Goal: Information Seeking & Learning: Learn about a topic

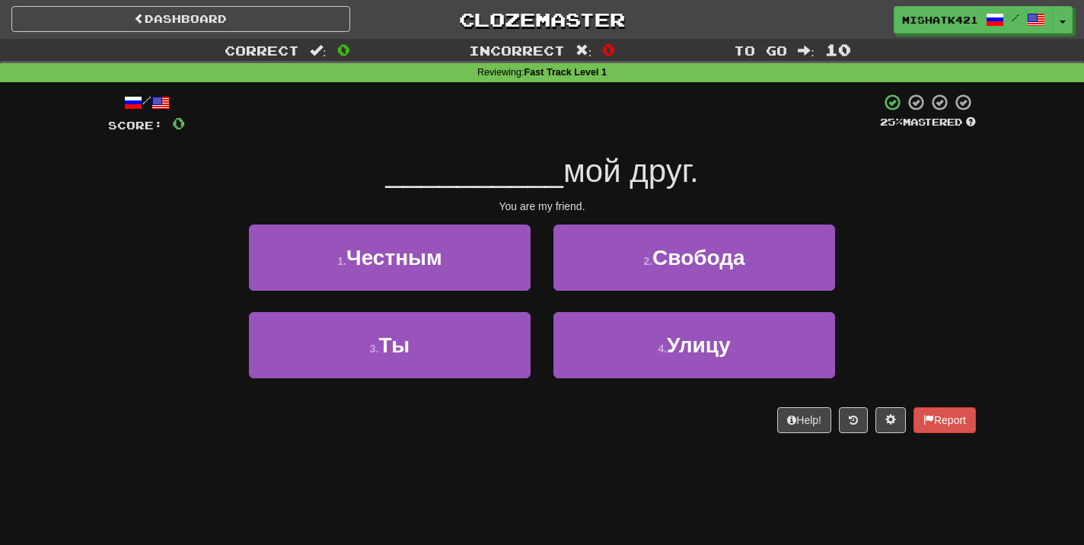
scroll to position [49, 0]
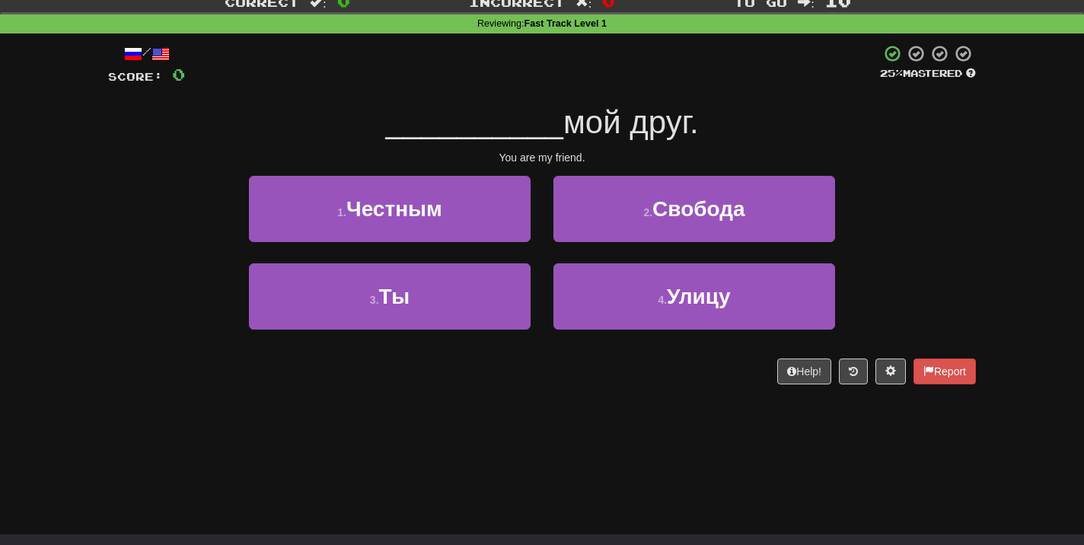
click at [596, 442] on div "Dashboard Clozemaster MishaTK421 / Toggle Dropdown Dashboard Leaderboard Activi…" at bounding box center [542, 223] width 1084 height 545
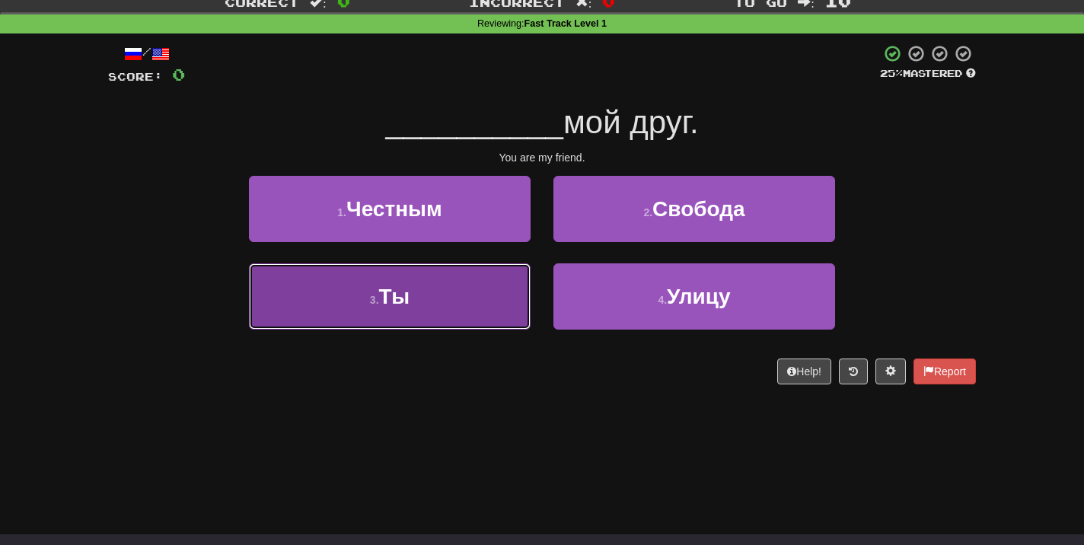
click at [438, 284] on button "3 . Ты" at bounding box center [390, 296] width 282 height 66
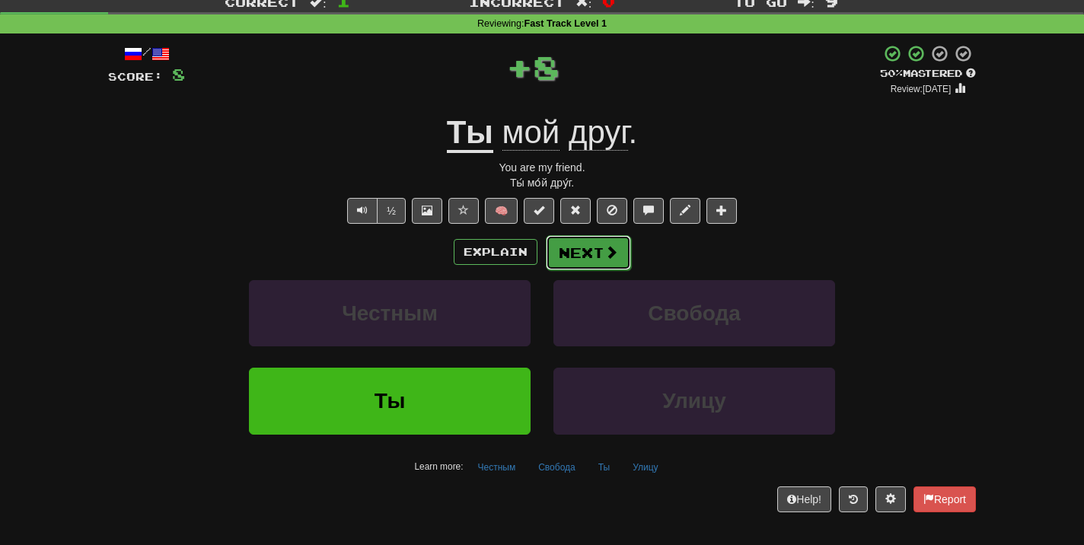
click at [585, 255] on button "Next" at bounding box center [588, 252] width 85 height 35
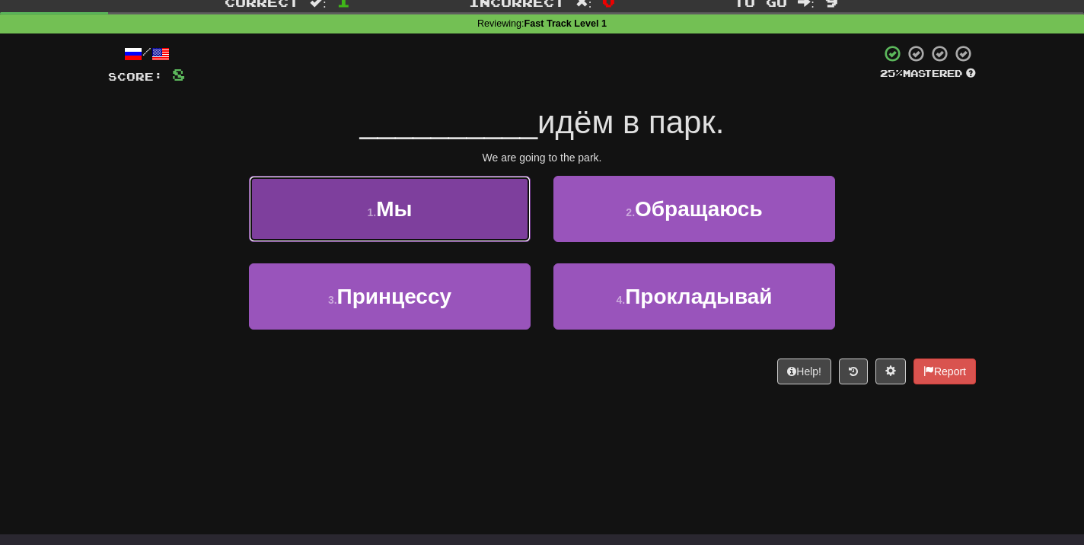
click at [470, 238] on button "1 . Мы" at bounding box center [390, 209] width 282 height 66
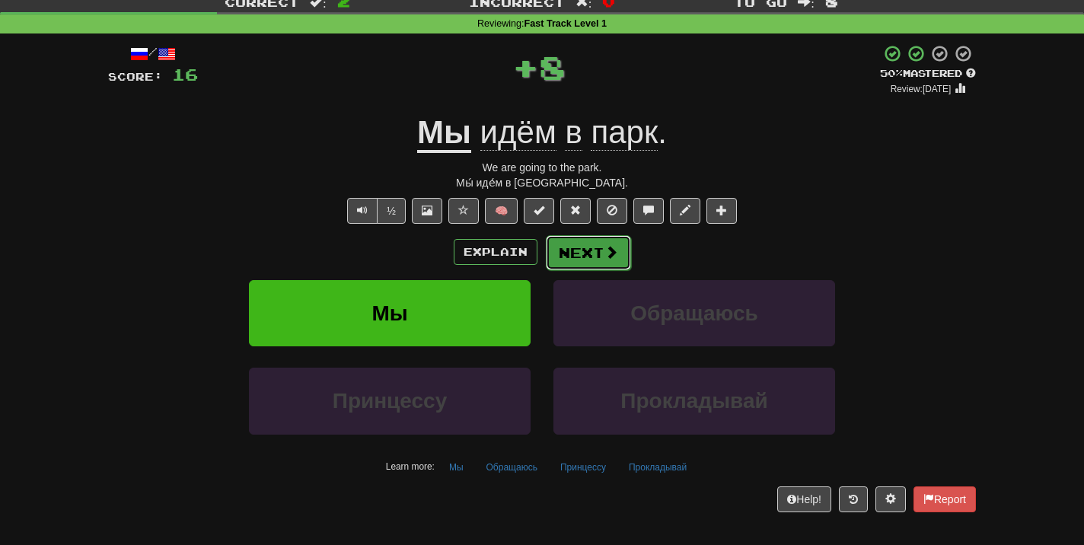
click at [576, 254] on button "Next" at bounding box center [588, 252] width 85 height 35
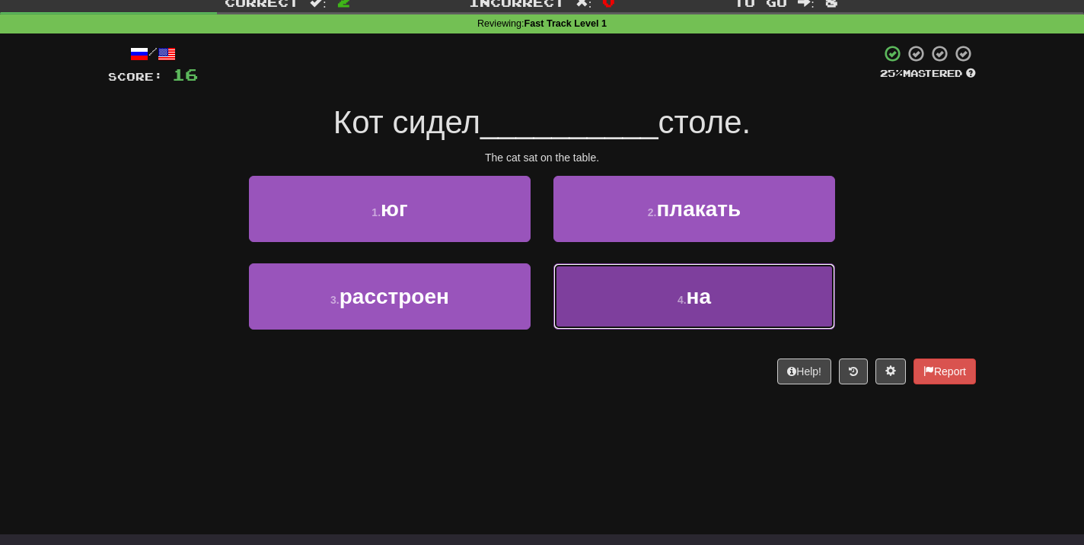
click at [633, 302] on button "4 . на" at bounding box center [694, 296] width 282 height 66
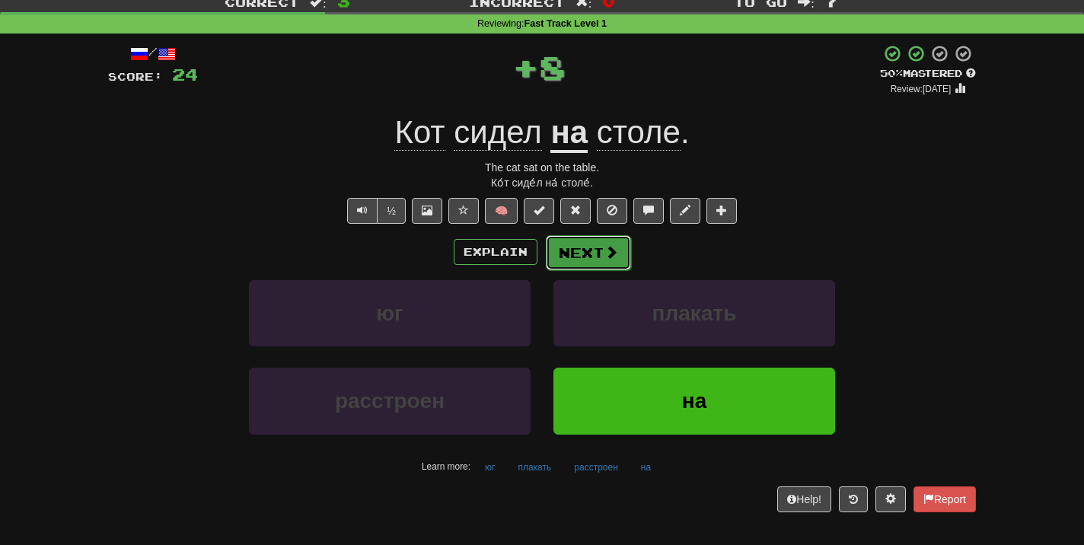
click at [572, 246] on button "Next" at bounding box center [588, 252] width 85 height 35
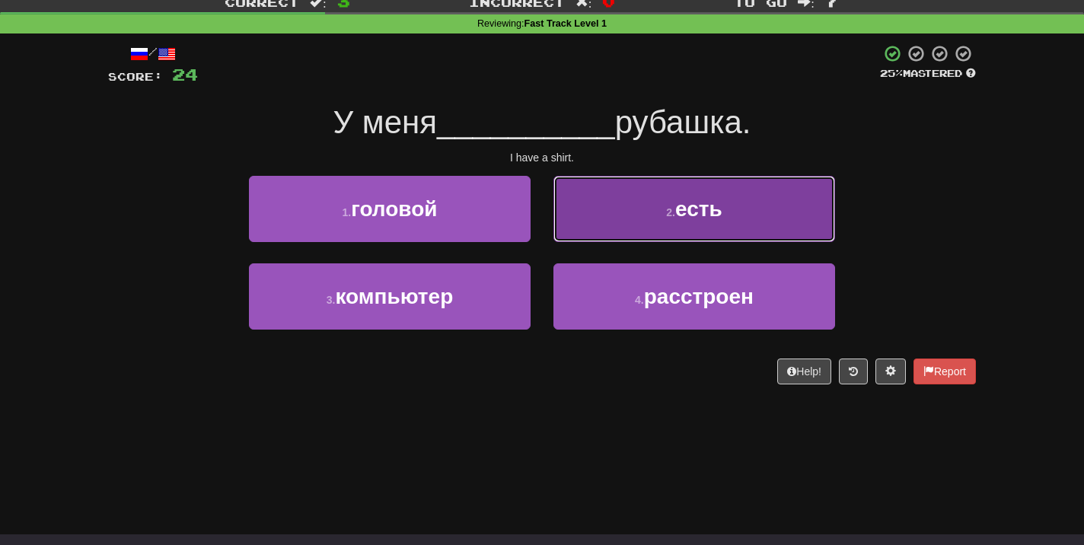
click at [643, 189] on button "2 . есть" at bounding box center [694, 209] width 282 height 66
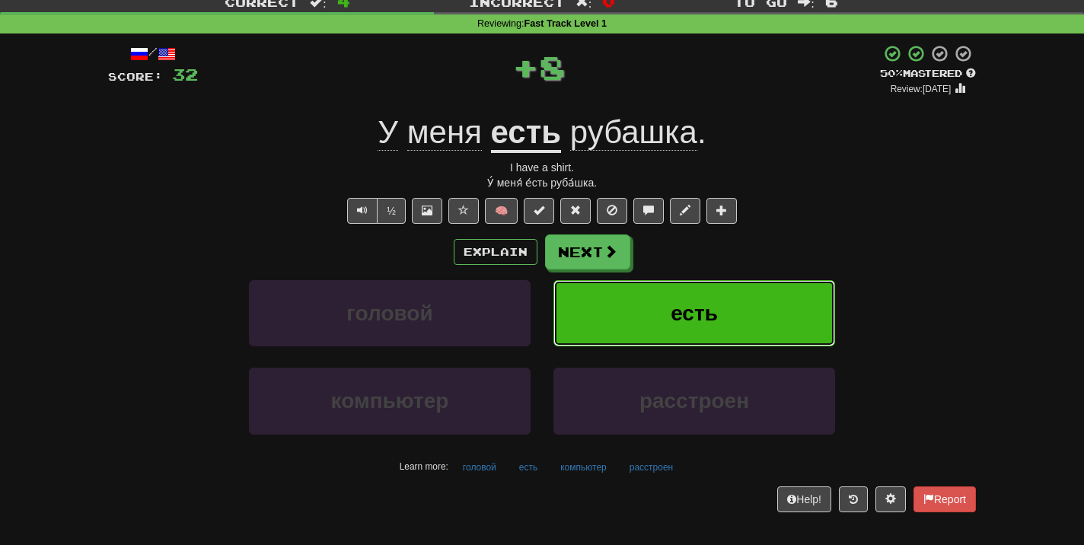
click at [668, 337] on button "есть" at bounding box center [694, 313] width 282 height 66
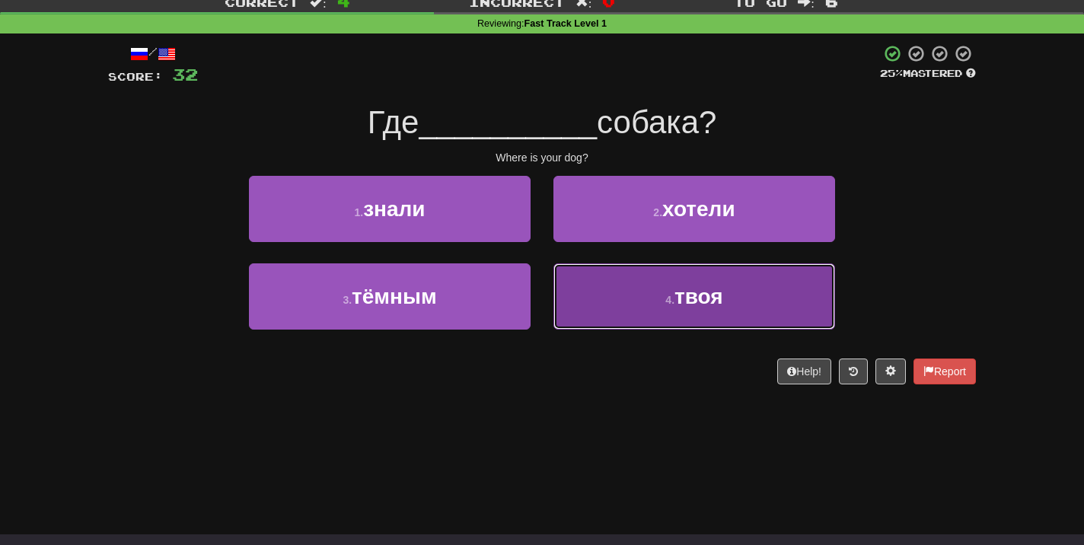
click at [663, 305] on button "4 . твоя" at bounding box center [694, 296] width 282 height 66
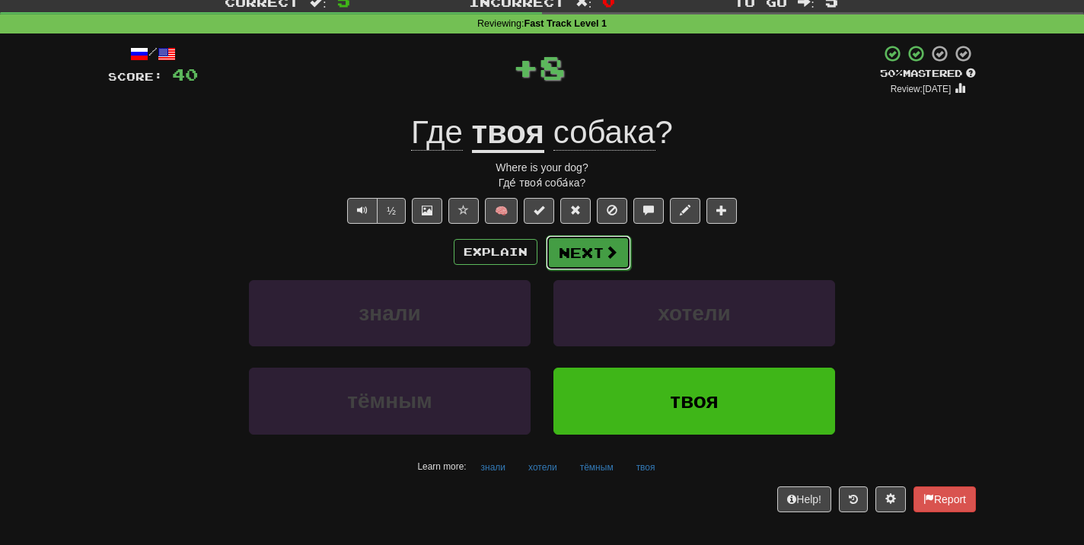
click at [554, 244] on button "Next" at bounding box center [588, 252] width 85 height 35
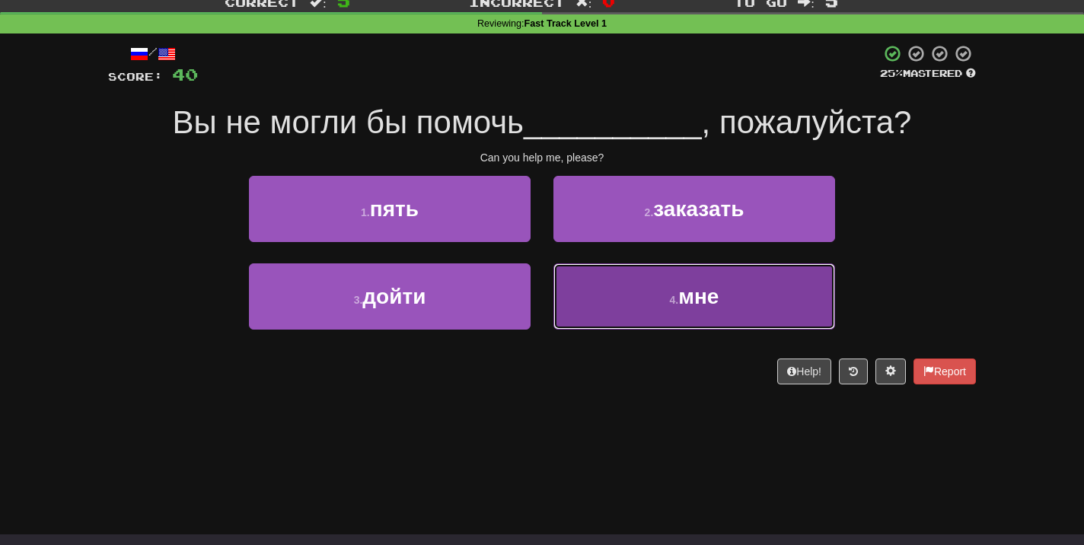
click at [664, 322] on button "4 . мне" at bounding box center [694, 296] width 282 height 66
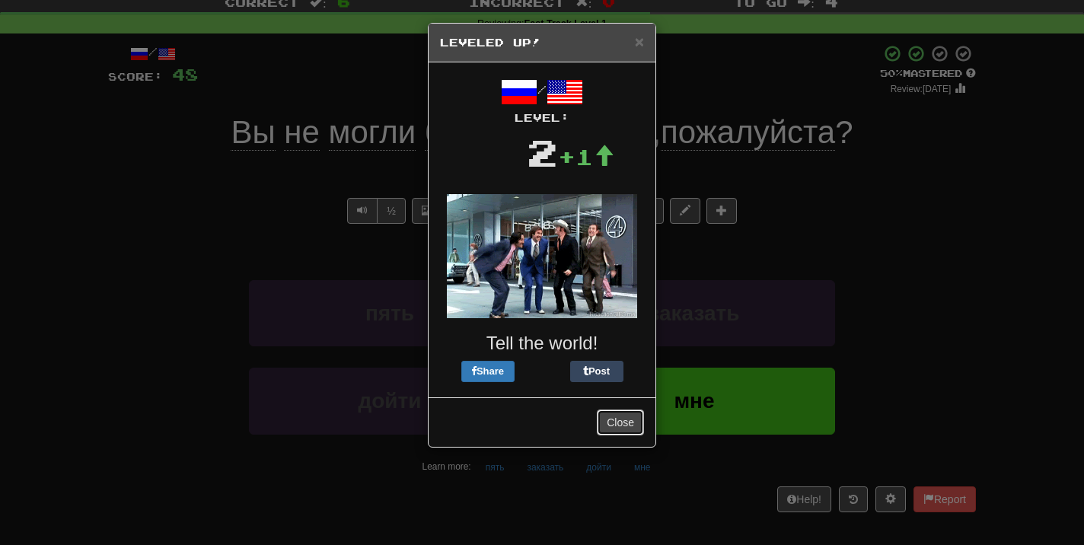
click at [627, 426] on button "Close" at bounding box center [620, 423] width 47 height 26
